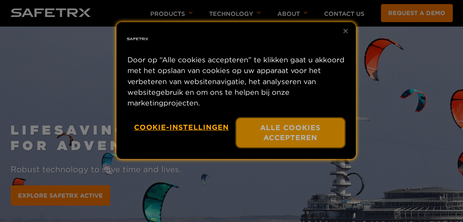
click at [275, 122] on button "Alle cookies accepteren" at bounding box center [290, 133] width 109 height 30
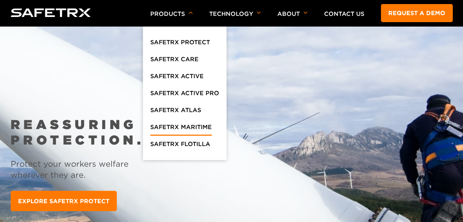
click at [182, 127] on link "SafeTrx Maritime" at bounding box center [180, 128] width 61 height 13
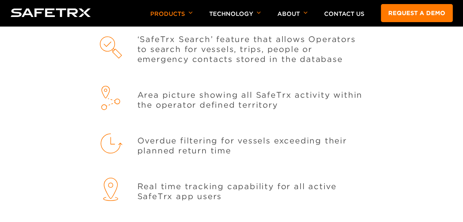
scroll to position [883, 0]
